Goal: Information Seeking & Learning: Learn about a topic

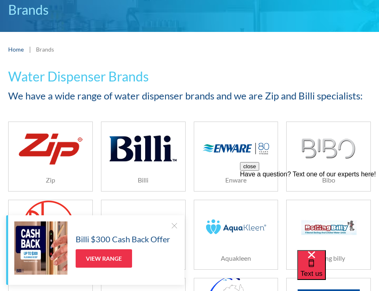
scroll to position [78, 0]
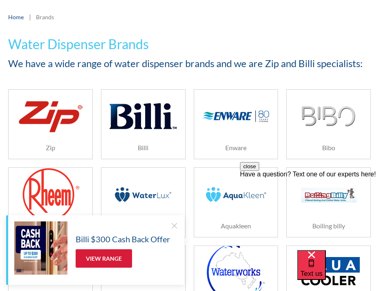
click at [93, 260] on link "View Range" at bounding box center [104, 258] width 56 height 18
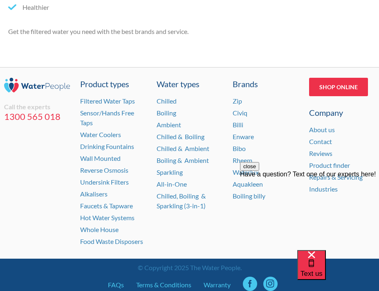
scroll to position [920, 0]
